Goal: Information Seeking & Learning: Understand process/instructions

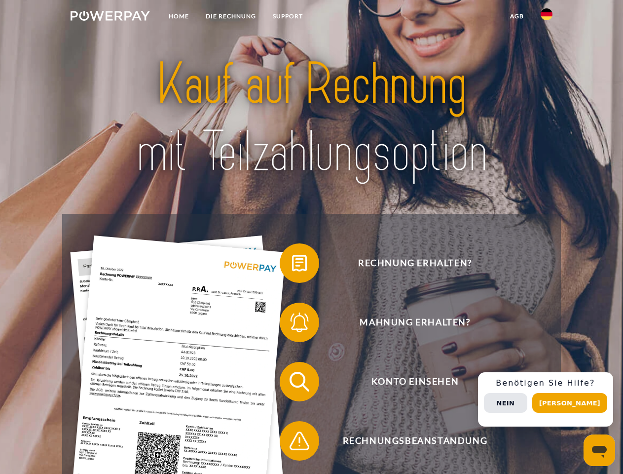
click at [110, 17] on img at bounding box center [110, 16] width 79 height 10
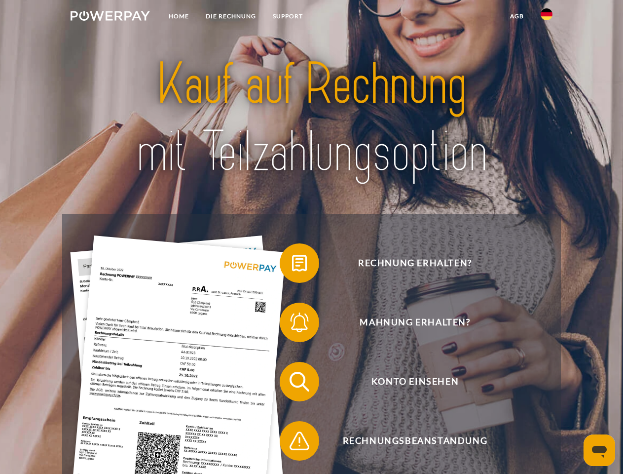
click at [547, 17] on img at bounding box center [547, 14] width 12 height 12
click at [517, 16] on link "agb" at bounding box center [517, 16] width 31 height 18
click at [292, 265] on span at bounding box center [284, 262] width 49 height 49
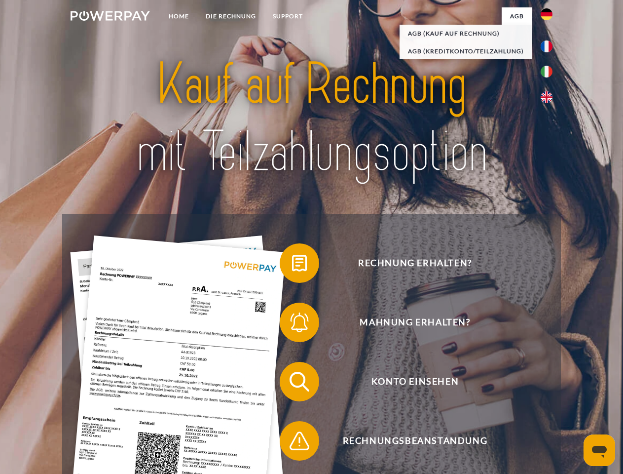
click at [292, 324] on div "Rechnung erhalten? Mahnung erhalten? Konto einsehen" at bounding box center [311, 411] width 498 height 395
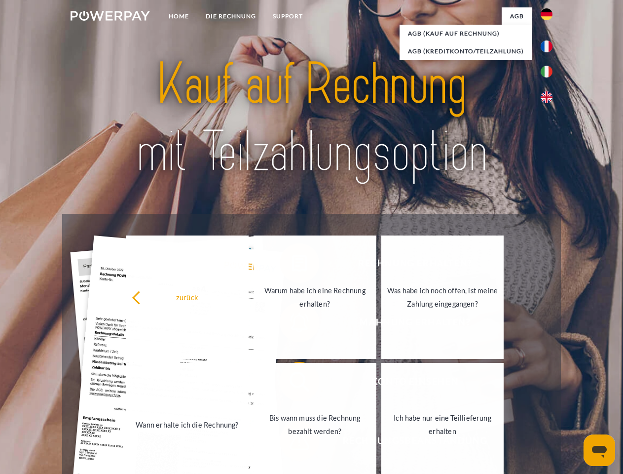
click at [292, 383] on link "Bis wann muss die Rechnung bezahlt werden?" at bounding box center [315, 424] width 123 height 123
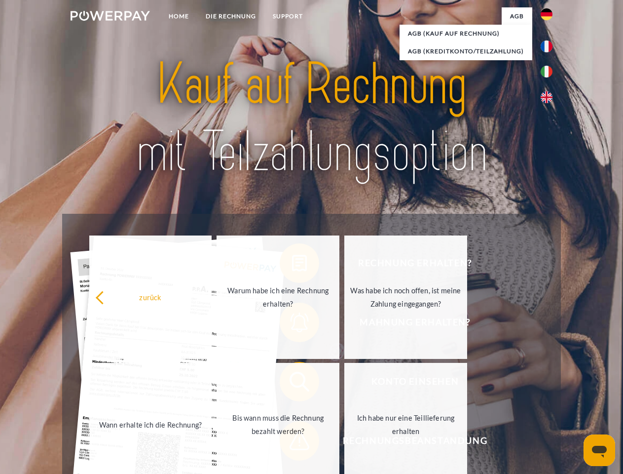
click at [292, 443] on span at bounding box center [284, 440] width 49 height 49
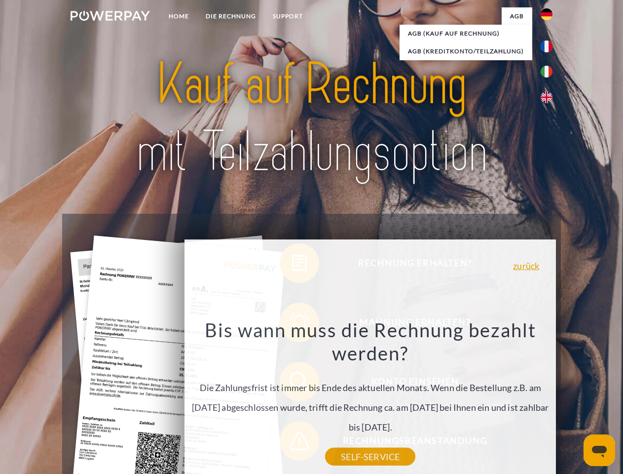
click at [549, 399] on div "Rechnung erhalten? Mahnung erhalten? Konto einsehen" at bounding box center [311, 411] width 498 height 395
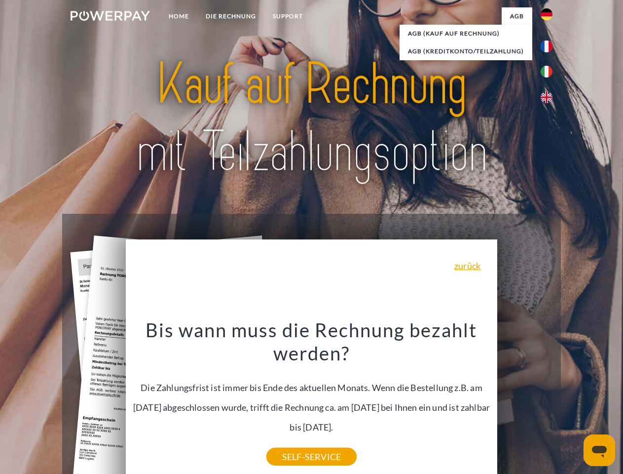
click at [525, 401] on span "Konto einsehen" at bounding box center [415, 381] width 242 height 39
click at [573, 403] on header "Home DIE RECHNUNG SUPPORT" at bounding box center [311, 340] width 623 height 681
